Goal: Check status

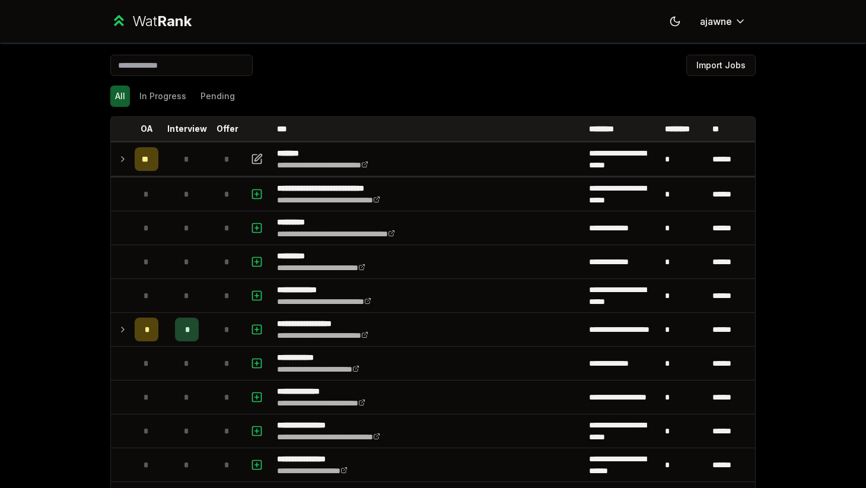
scroll to position [328, 0]
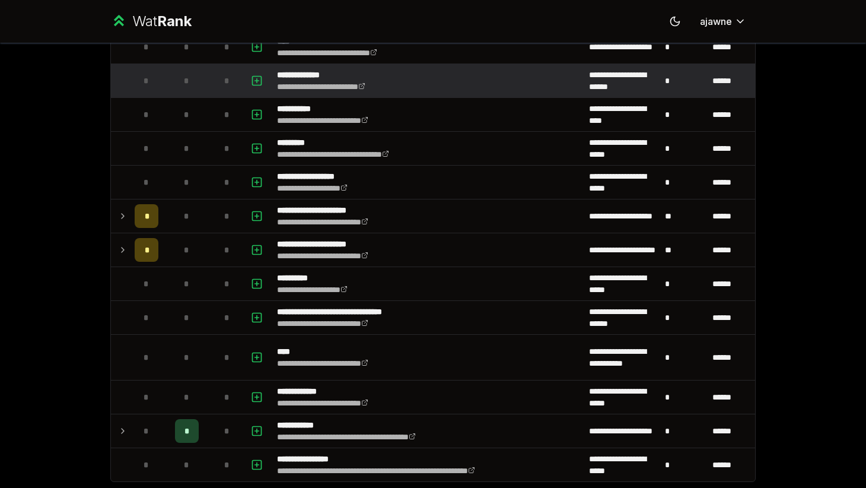
scroll to position [1418, 0]
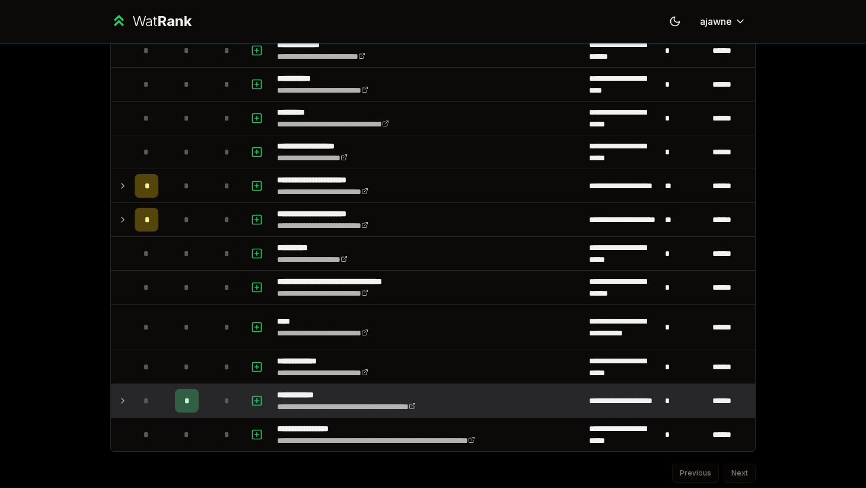
click at [118, 395] on icon at bounding box center [122, 400] width 9 height 14
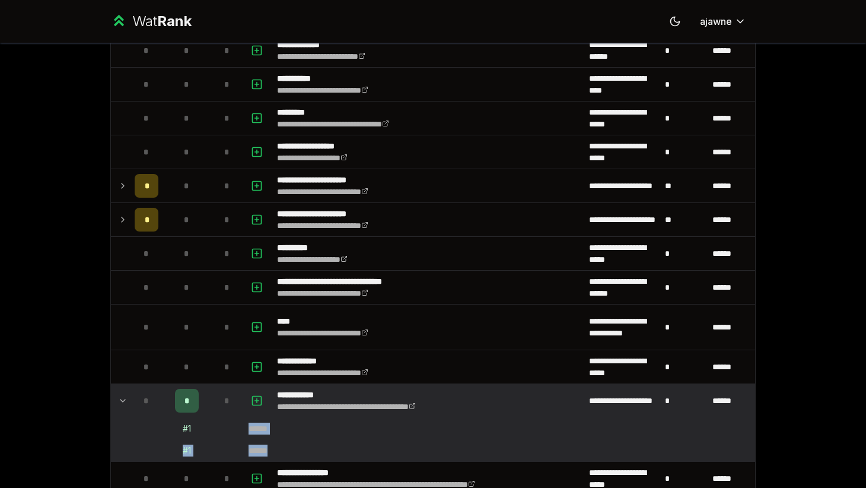
drag, startPoint x: 239, startPoint y: 432, endPoint x: 339, endPoint y: 451, distance: 102.1
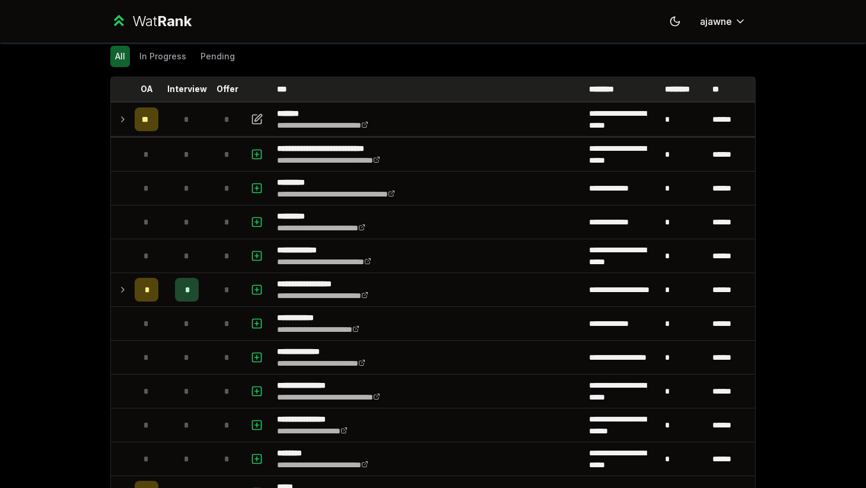
scroll to position [41, 0]
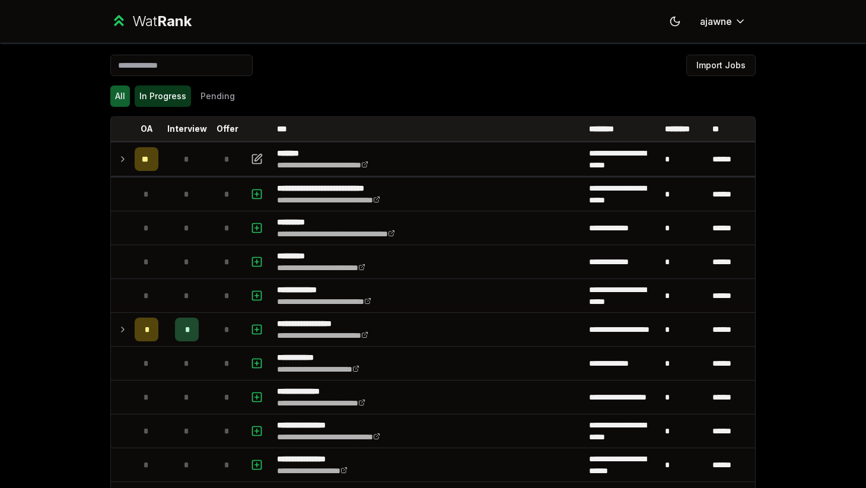
click at [174, 94] on button "In Progress" at bounding box center [163, 95] width 56 height 21
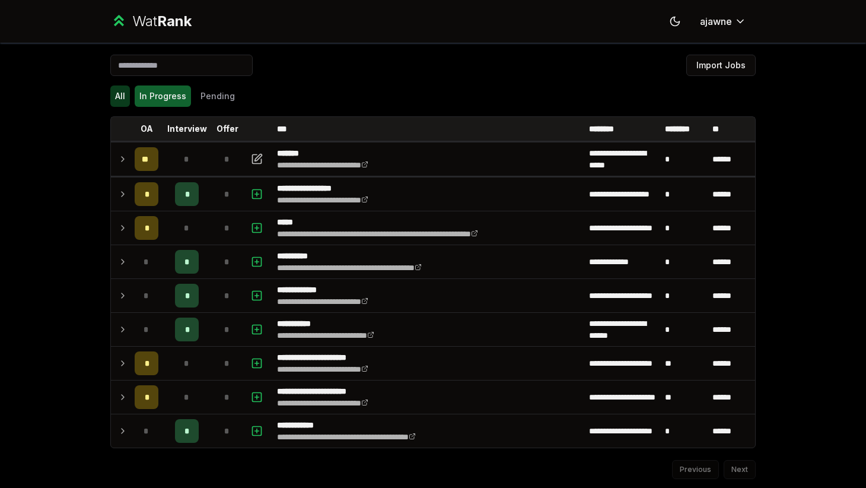
click at [117, 97] on button "All" at bounding box center [120, 95] width 20 height 21
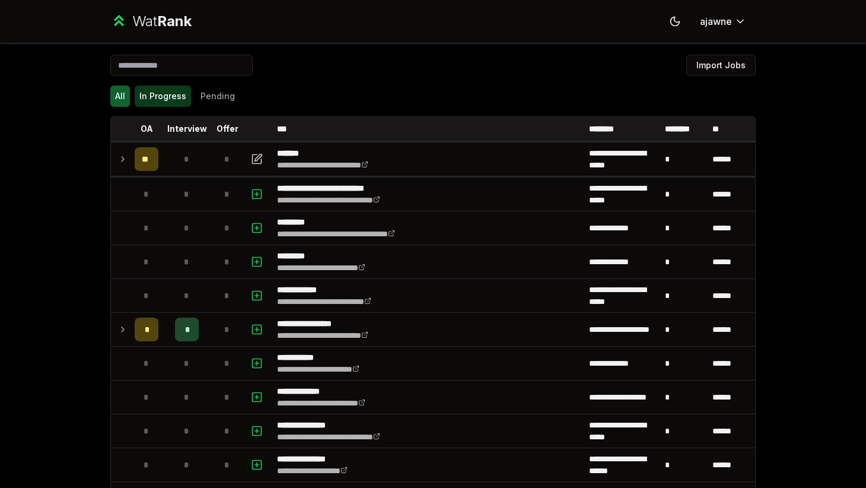
click at [165, 100] on button "In Progress" at bounding box center [163, 95] width 56 height 21
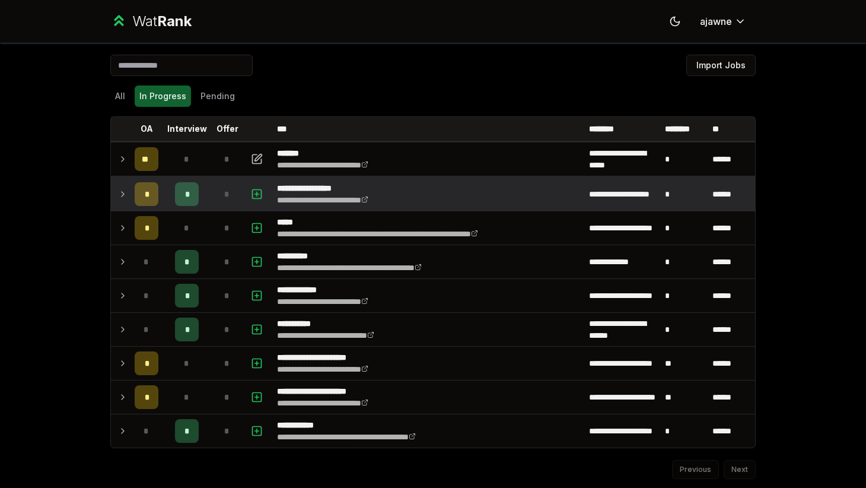
click at [184, 192] on div "*" at bounding box center [187, 194] width 24 height 24
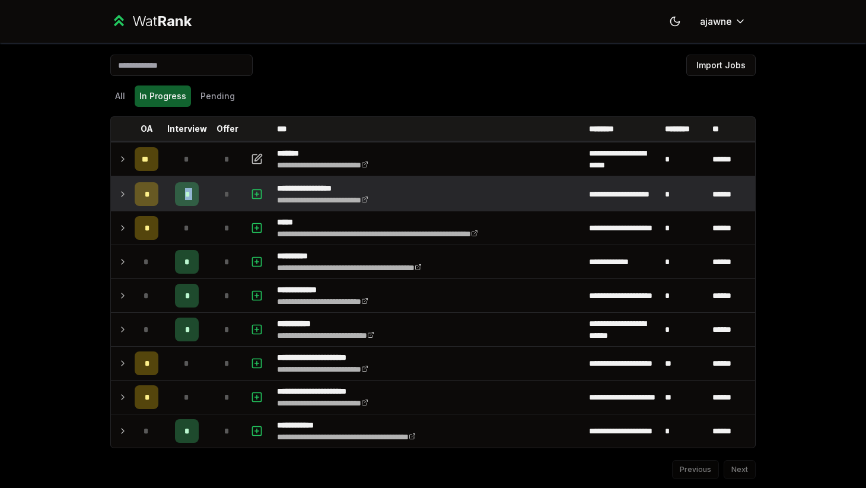
click at [184, 192] on div "*" at bounding box center [187, 194] width 24 height 24
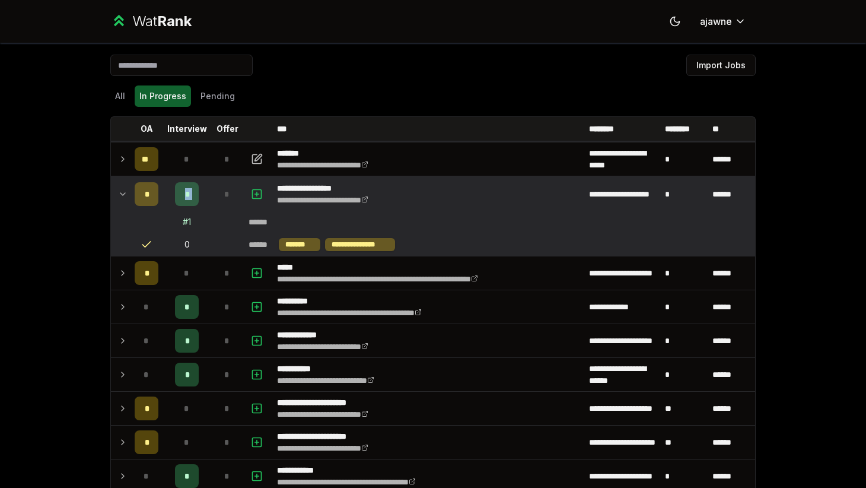
scroll to position [57, 0]
